Goal: Task Accomplishment & Management: Use online tool/utility

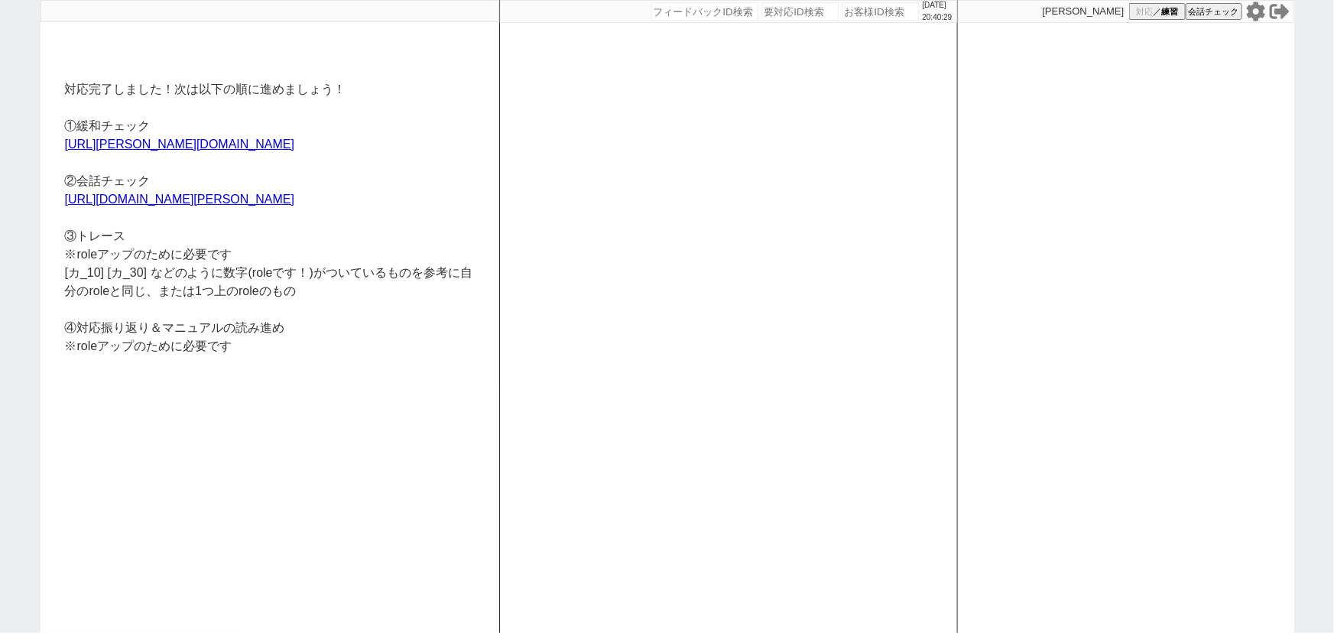
click at [1253, 11] on icon at bounding box center [1256, 12] width 20 height 20
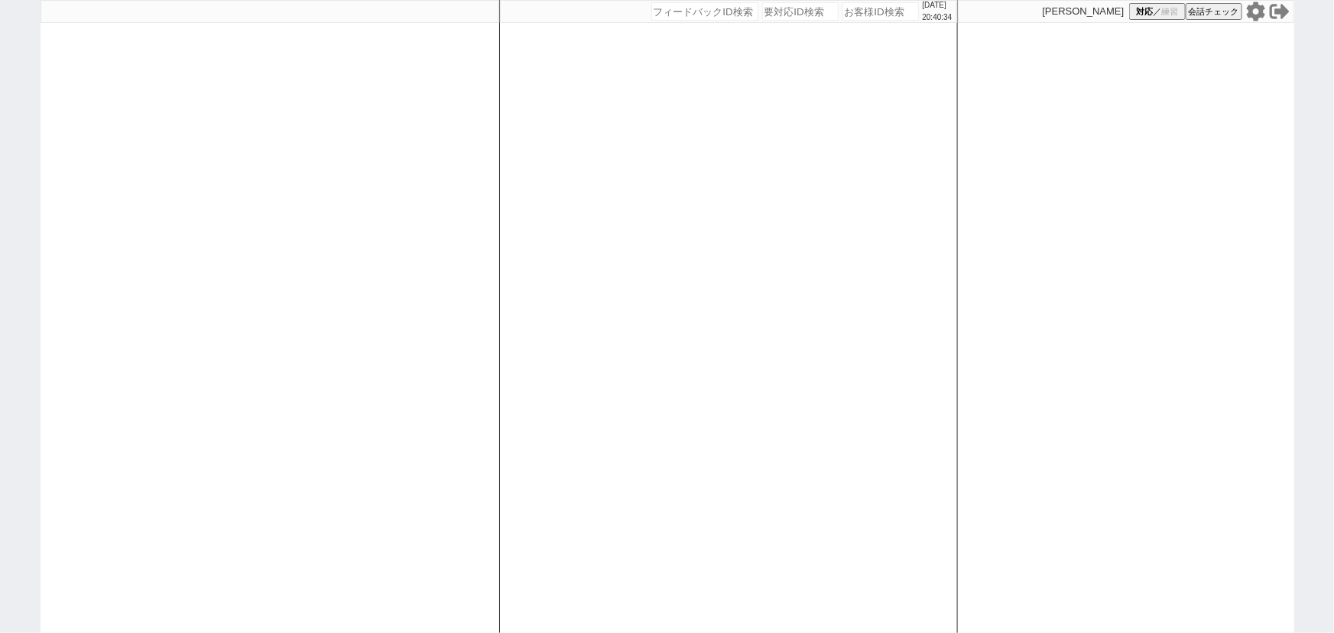
click at [785, 12] on input "number" at bounding box center [800, 11] width 76 height 18
paste input "8946737"
type input "8946737"
select select "600"
select select "3"
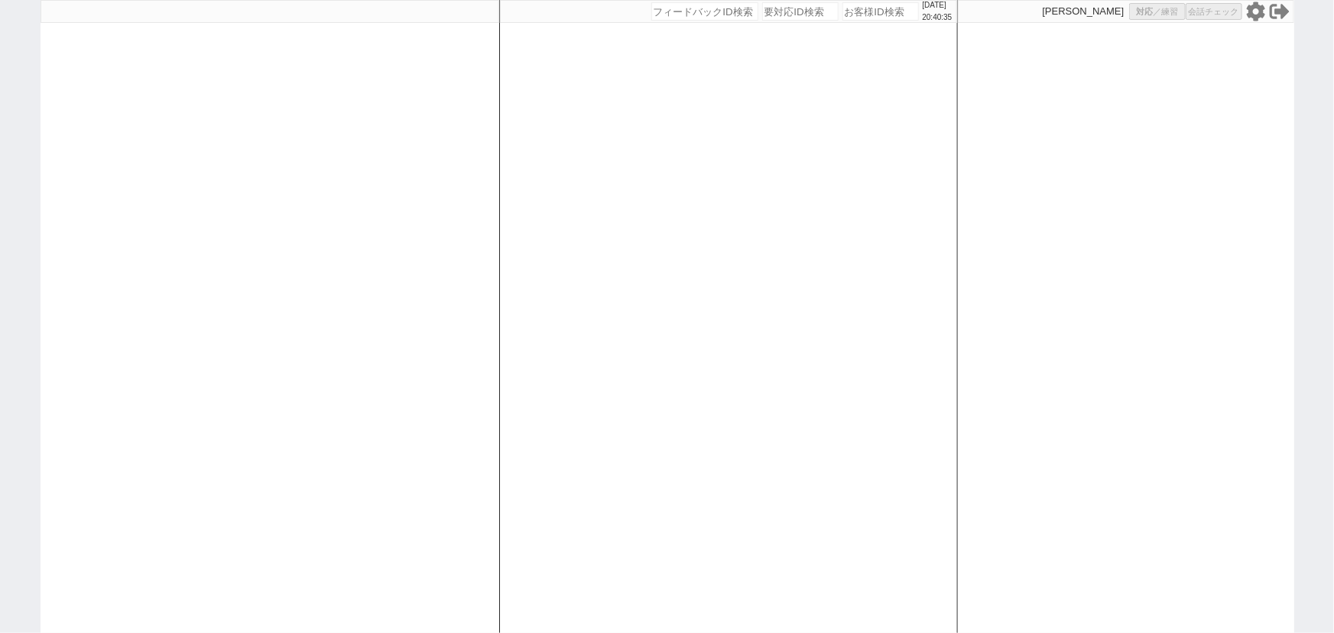
select select "3"
select select "4"
select select "9"
select select "8"
select select
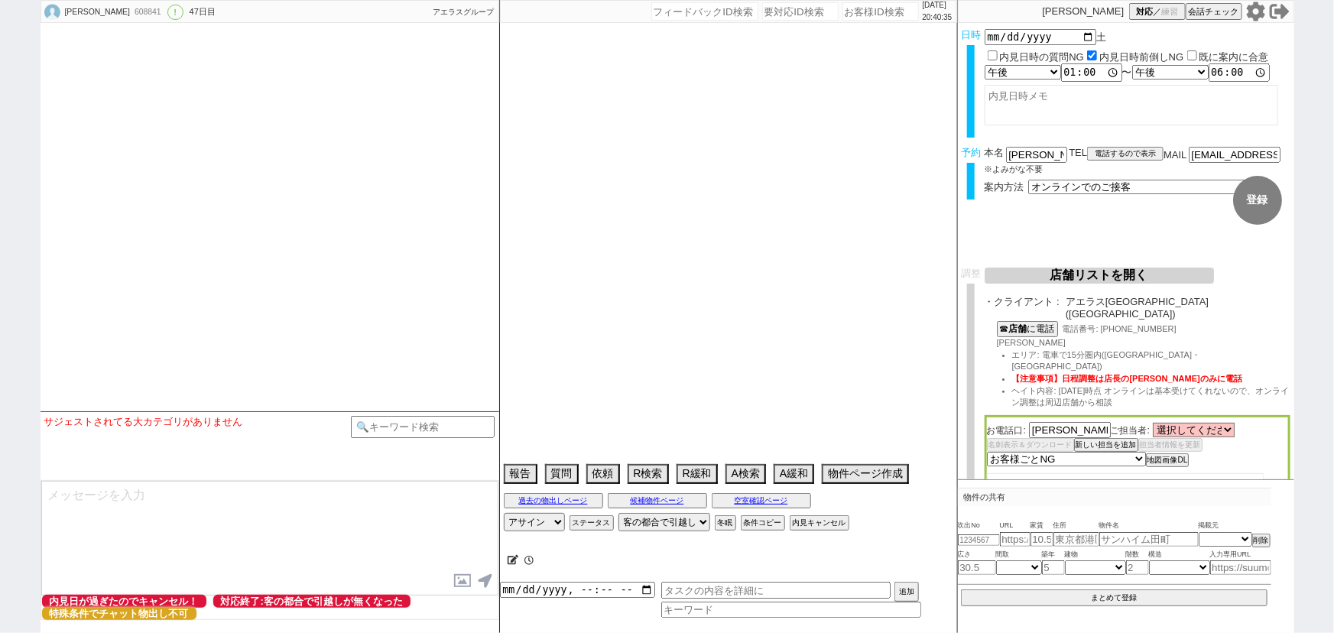
select select "13"
select select "0"
select select "820"
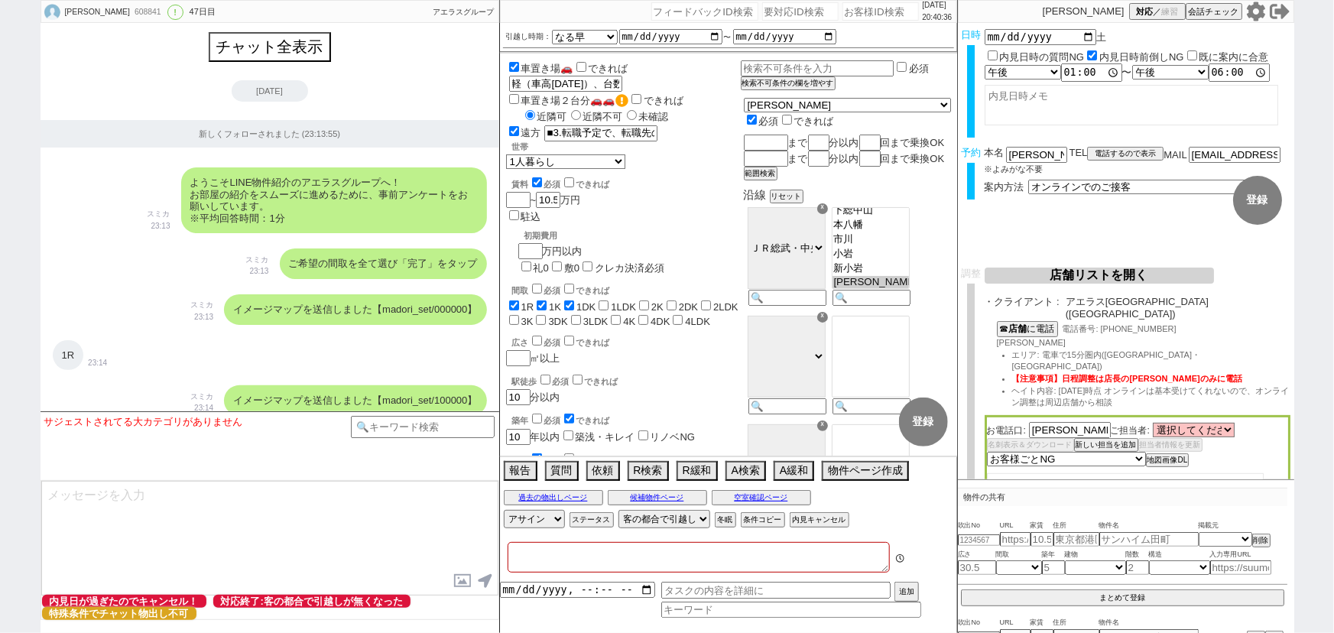
type textarea "ヴェルト平井　ATBBで掲載なし＠ 北海道"
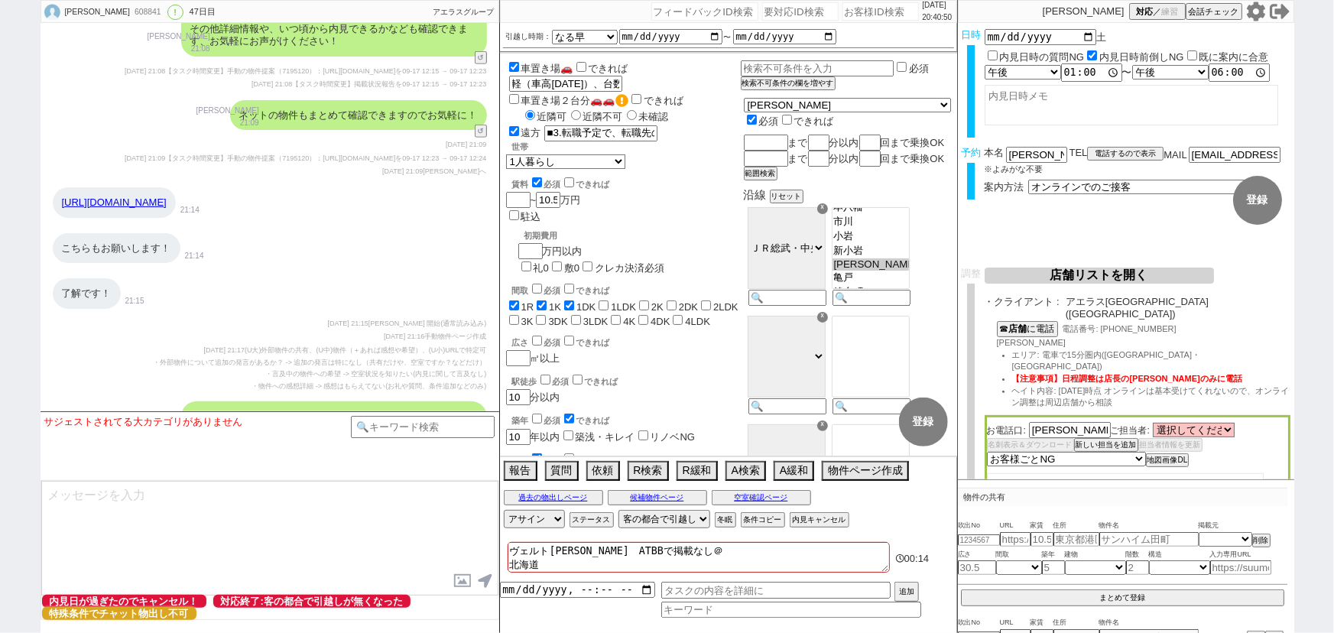
scroll to position [15404, 0]
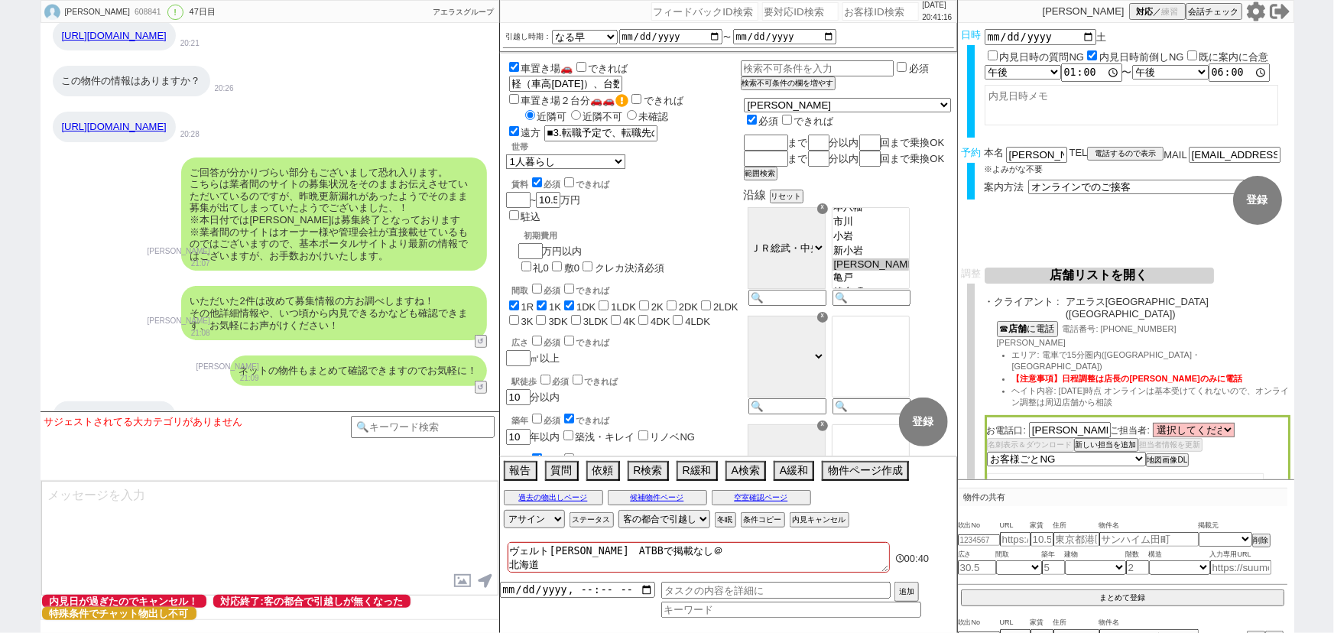
scroll to position [11828, 0]
click at [238, 336] on div "いただいた2件は改めて募集情報の方お調べしますね！ その他詳細情報や、いつ頃から内見できるかなども確認できます、お気軽にお声がけください！" at bounding box center [334, 314] width 306 height 54
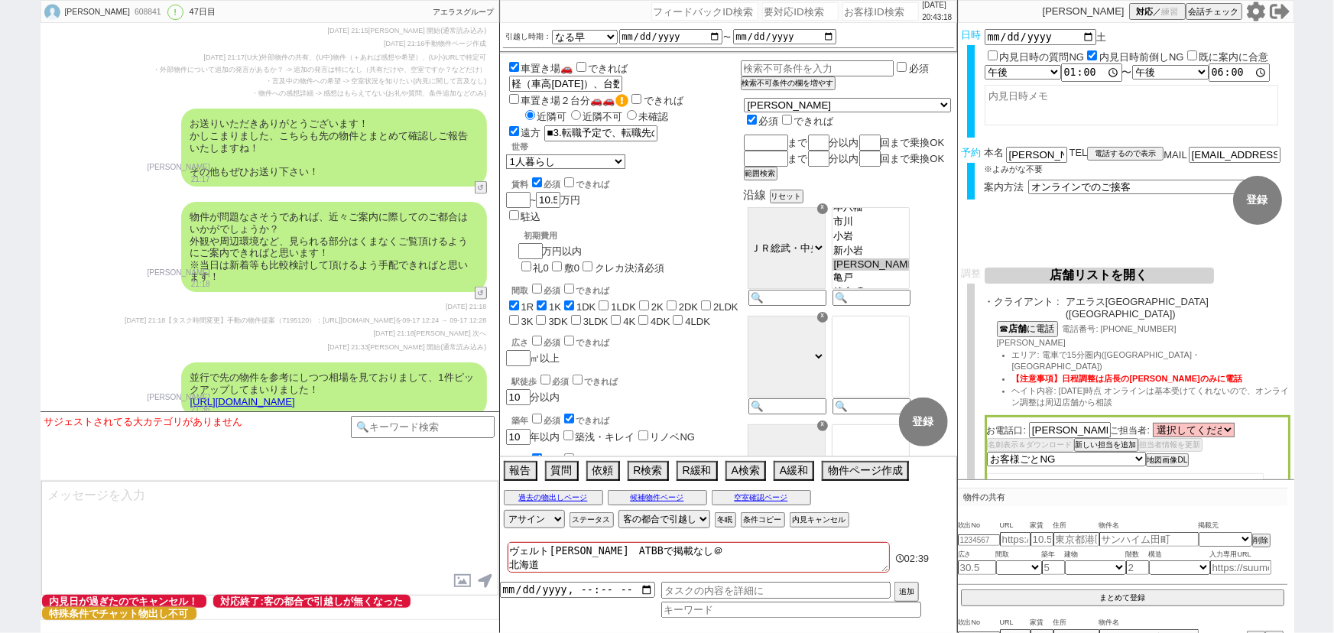
scroll to position [15695, 0]
click at [363, 24] on div "了解です！ 21:15" at bounding box center [270, 2] width 459 height 46
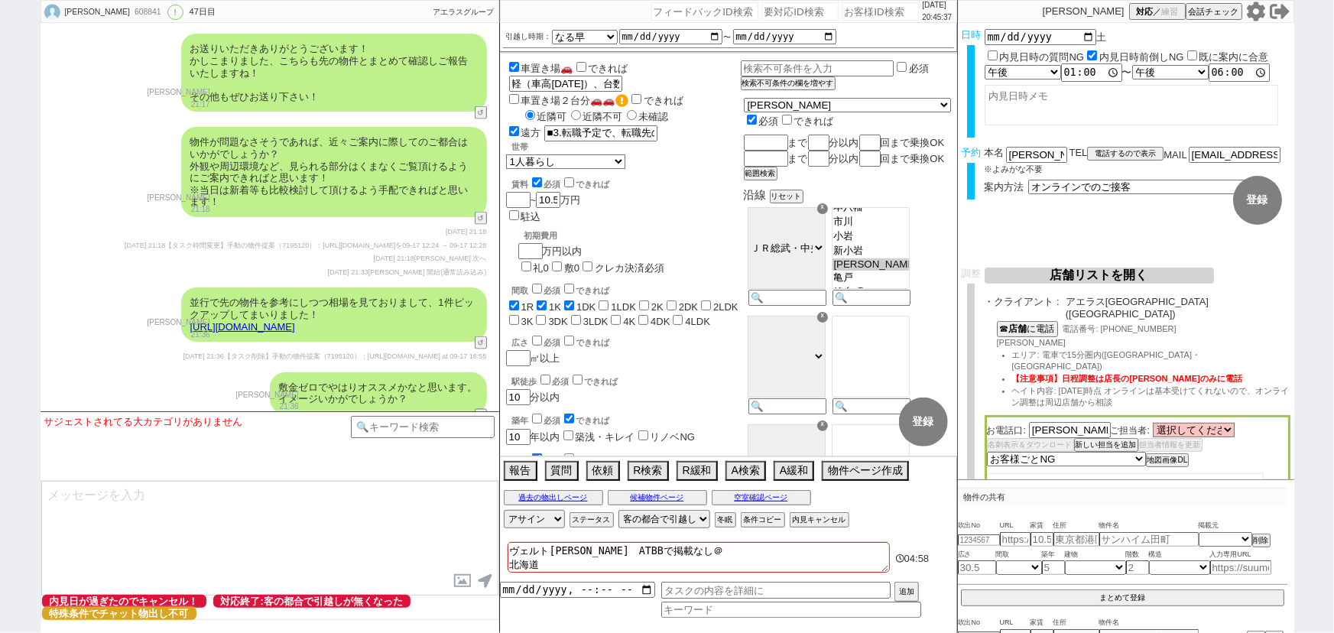
scroll to position [15738, 0]
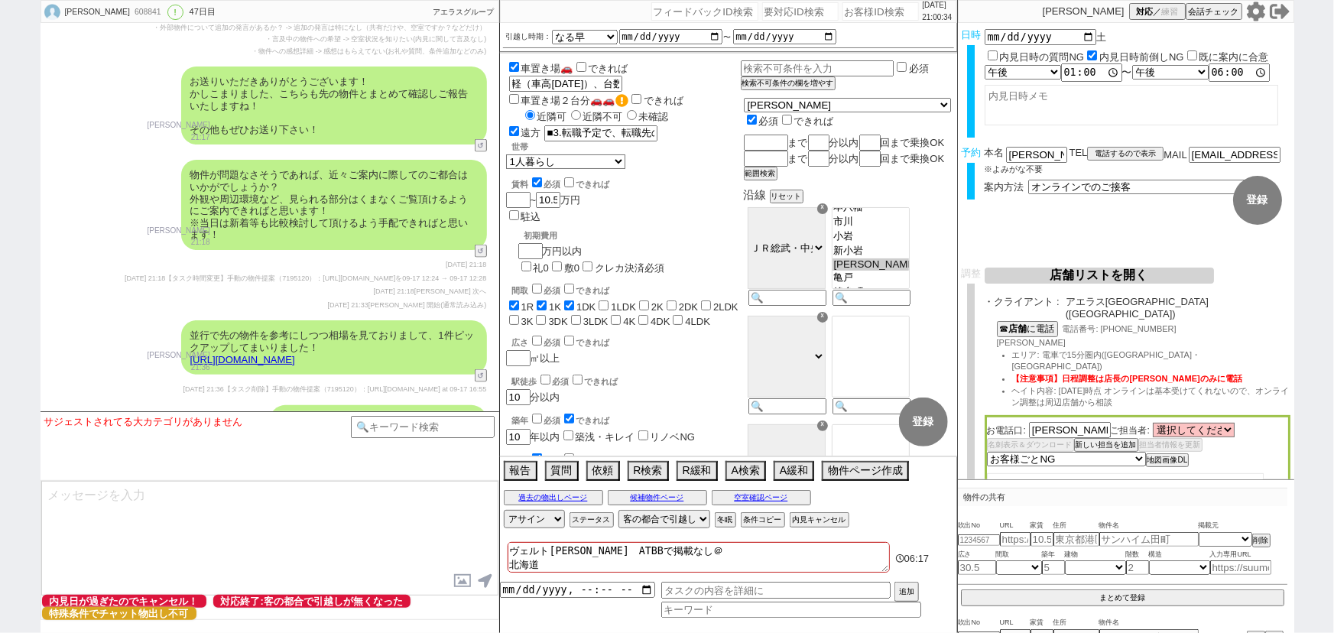
click at [1254, 18] on icon at bounding box center [1255, 11] width 18 height 19
